Goal: Find contact information: Find contact information

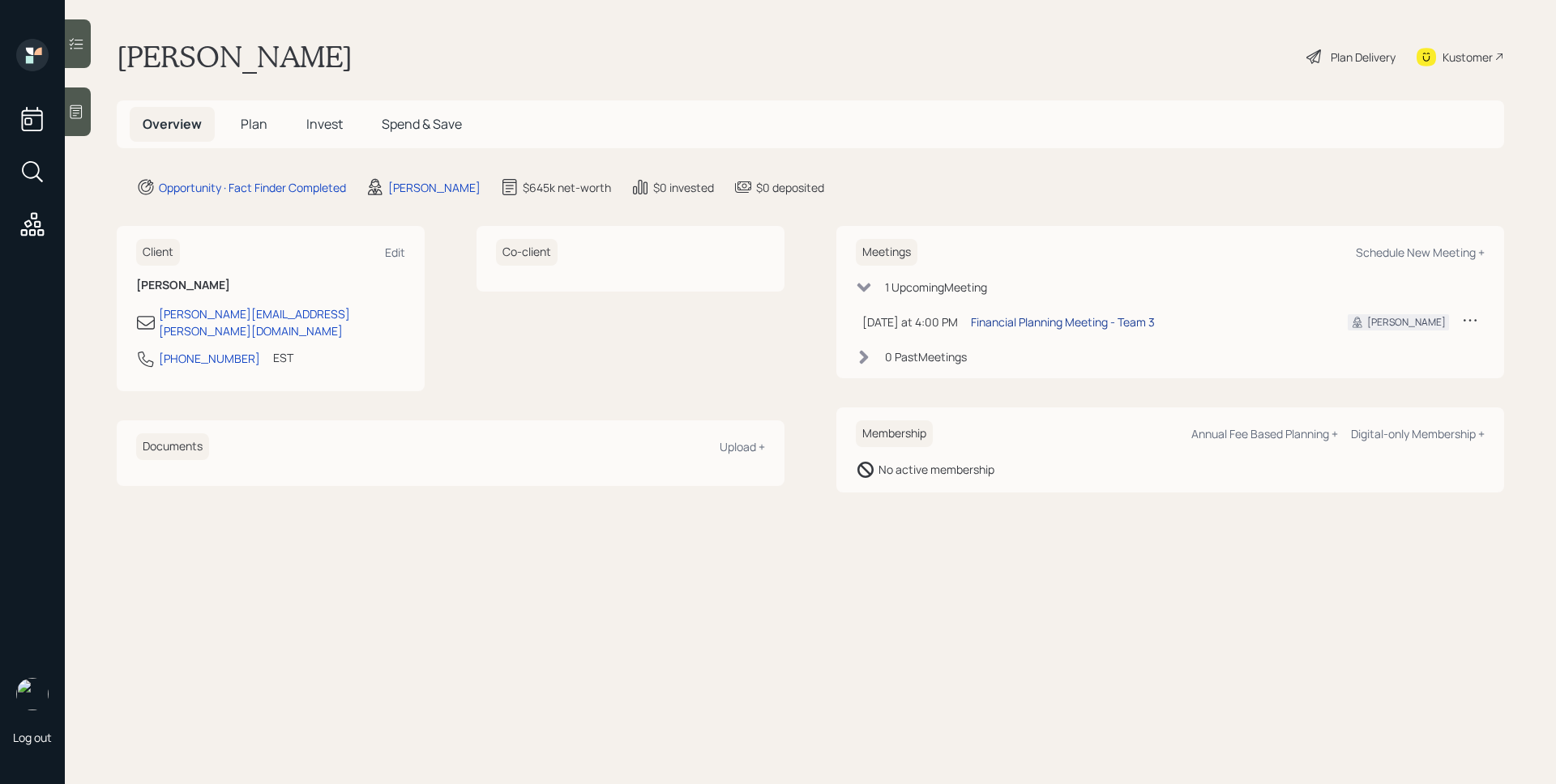
click at [1081, 320] on div "Financial Planning Meeting - Team 3" at bounding box center [1063, 322] width 184 height 17
drag, startPoint x: 245, startPoint y: 348, endPoint x: 157, endPoint y: 351, distance: 88.1
click at [157, 351] on div "[PHONE_NUMBER] EST Currently 4:02 PM" at bounding box center [270, 363] width 269 height 29
copy div "[PHONE_NUMBER]"
click at [1462, 51] on div "Kustomer" at bounding box center [1467, 57] width 51 height 17
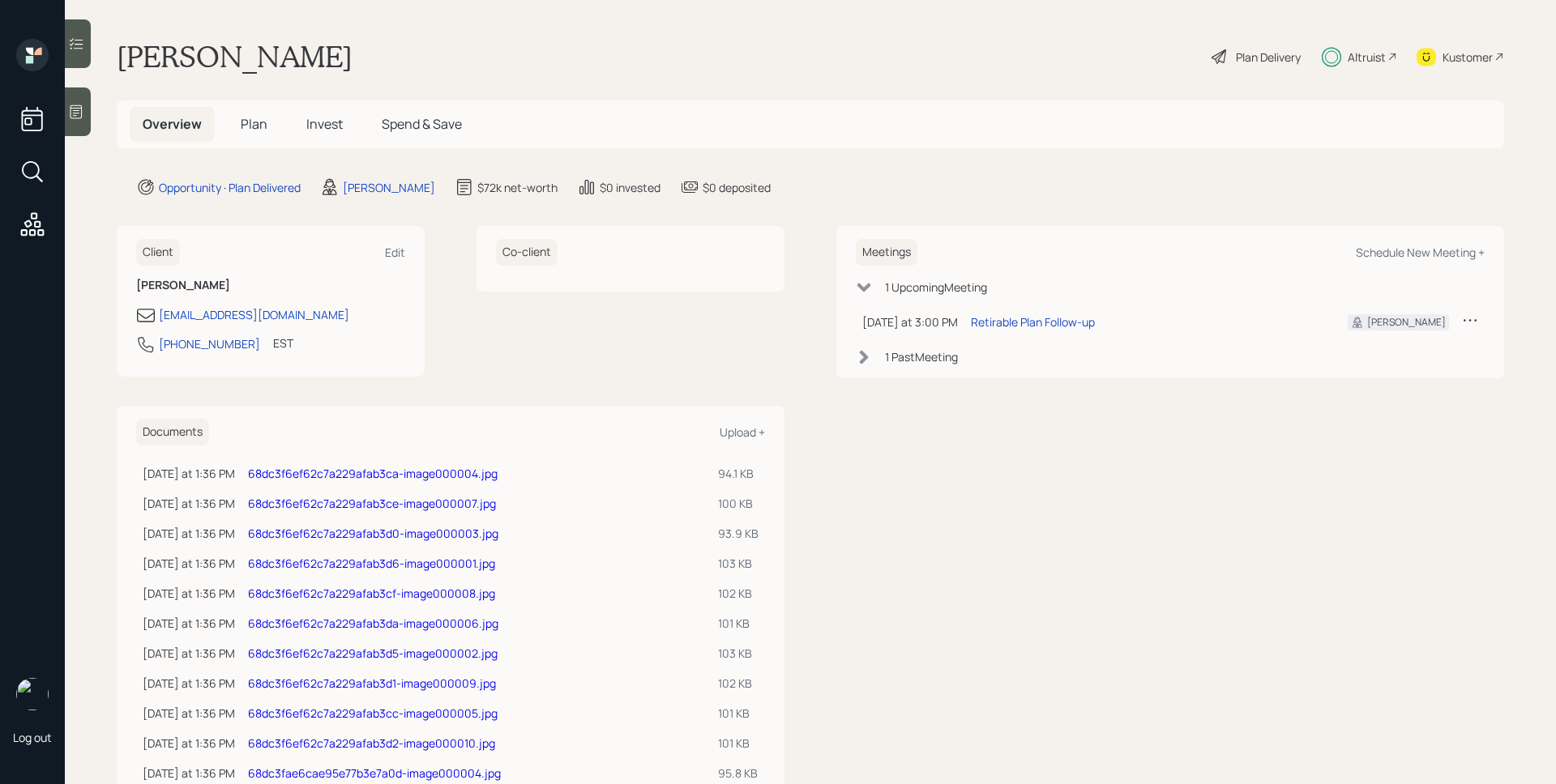
click at [241, 121] on span "Plan" at bounding box center [254, 124] width 26 height 18
